Goal: Task Accomplishment & Management: Manage account settings

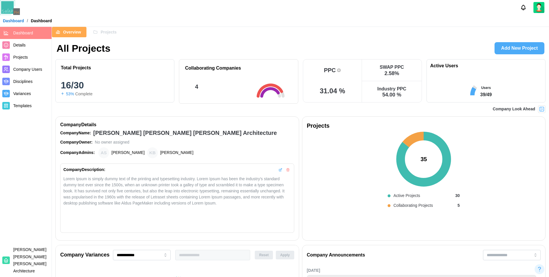
click at [239, 7] on div at bounding box center [274, 7] width 549 height 15
click at [109, 29] on span "Projects" at bounding box center [109, 32] width 16 height 10
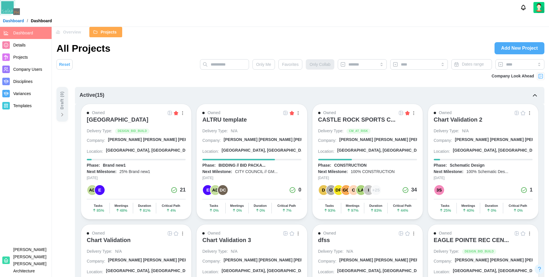
click at [77, 35] on span "Overview" at bounding box center [72, 32] width 18 height 10
click at [242, 14] on div at bounding box center [274, 7] width 549 height 15
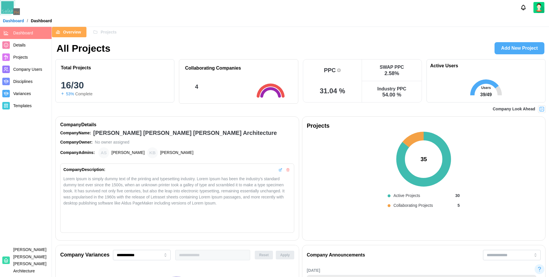
click at [100, 30] on div "Projects" at bounding box center [104, 32] width 23 height 10
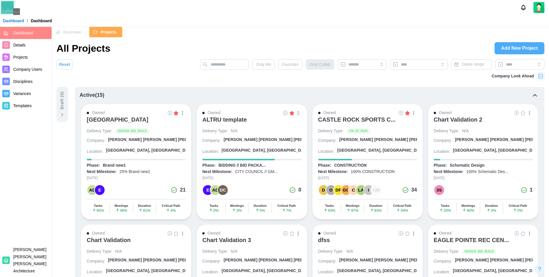
click at [148, 120] on div "[GEOGRAPHIC_DATA]" at bounding box center [118, 119] width 62 height 7
click at [253, 26] on header "Dashboard / Dashboard" at bounding box center [274, 13] width 549 height 27
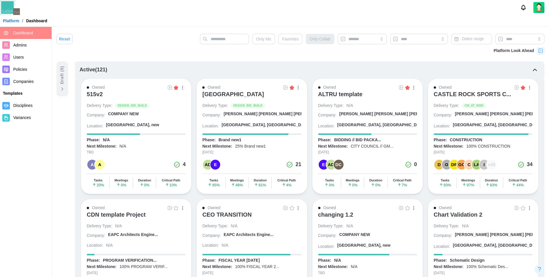
click at [239, 94] on div "[GEOGRAPHIC_DATA]" at bounding box center [233, 94] width 62 height 7
click at [209, 8] on div at bounding box center [274, 7] width 549 height 15
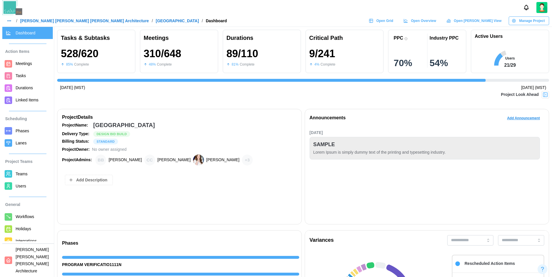
scroll to position [0, 5280]
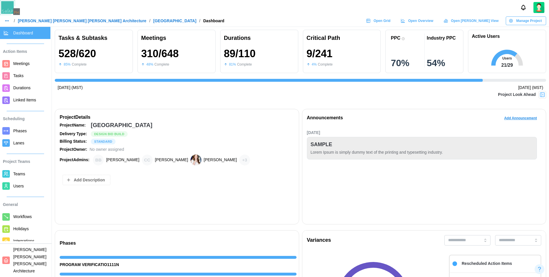
click at [16, 173] on span "Teams" at bounding box center [19, 173] width 12 height 5
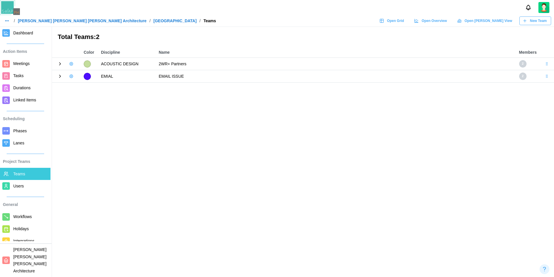
click at [59, 64] on icon at bounding box center [59, 63] width 5 height 5
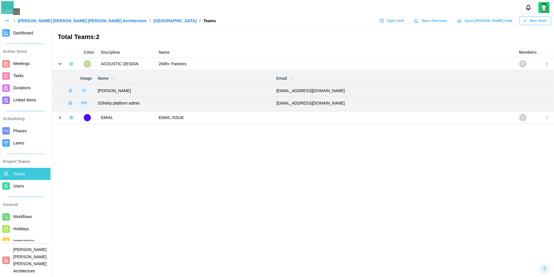
click at [70, 64] on icon "button" at bounding box center [70, 63] width 3 height 3
click at [88, 79] on button "Add User" at bounding box center [87, 75] width 36 height 11
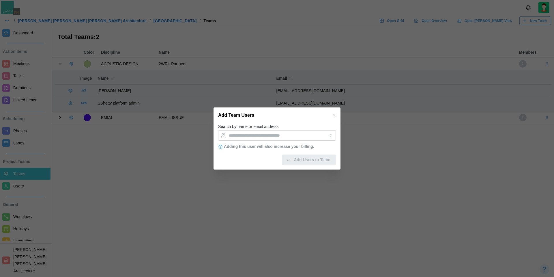
click at [266, 154] on div "Add Users to Team" at bounding box center [277, 157] width 118 height 15
click at [333, 115] on icon "button" at bounding box center [333, 115] width 3 height 3
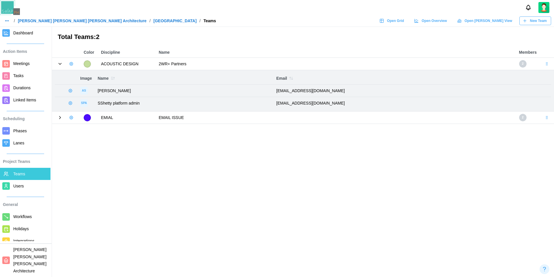
click at [70, 63] on icon "button" at bounding box center [70, 63] width 3 height 3
click at [87, 76] on div "Add User" at bounding box center [90, 76] width 21 height 5
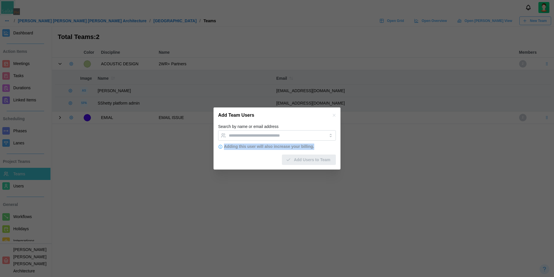
drag, startPoint x: 317, startPoint y: 148, endPoint x: 224, endPoint y: 147, distance: 93.4
click at [224, 147] on div "Adding this user will also increase your billing." at bounding box center [277, 146] width 118 height 6
copy div "Adding this user will also increase your billing."
click at [335, 115] on icon "button" at bounding box center [334, 115] width 5 height 5
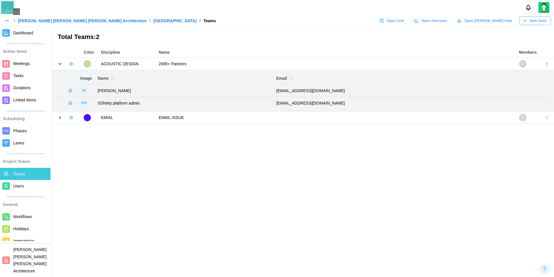
click at [257, 31] on main "Total Teams: 2 Color Discipline Name Members ACOUSTIC DESIGN 2WR+ Partners 2 Im…" at bounding box center [277, 138] width 554 height 277
click at [257, 25] on header "/ Barker Rinker Seacat Architecture / ALTRU SPORTS COMPLEX / Teams Open Grid Op…" at bounding box center [277, 13] width 554 height 27
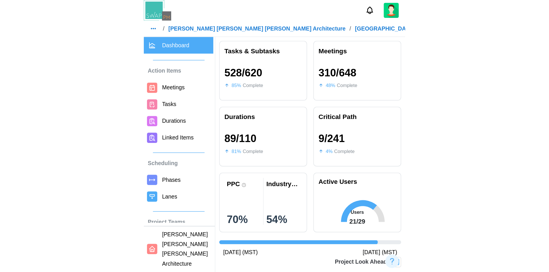
scroll to position [0, 1182]
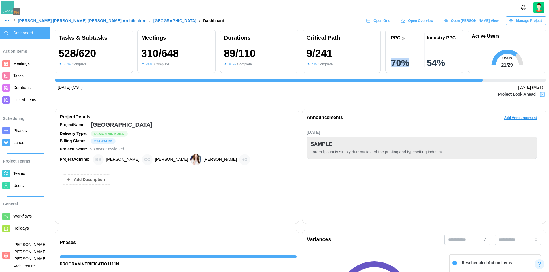
drag, startPoint x: 391, startPoint y: 62, endPoint x: 411, endPoint y: 64, distance: 19.9
click at [411, 64] on div "PPC 70 % Industry PPC 54 %" at bounding box center [424, 51] width 78 height 43
click at [335, 4] on div at bounding box center [274, 7] width 549 height 15
